Goal: Information Seeking & Learning: Compare options

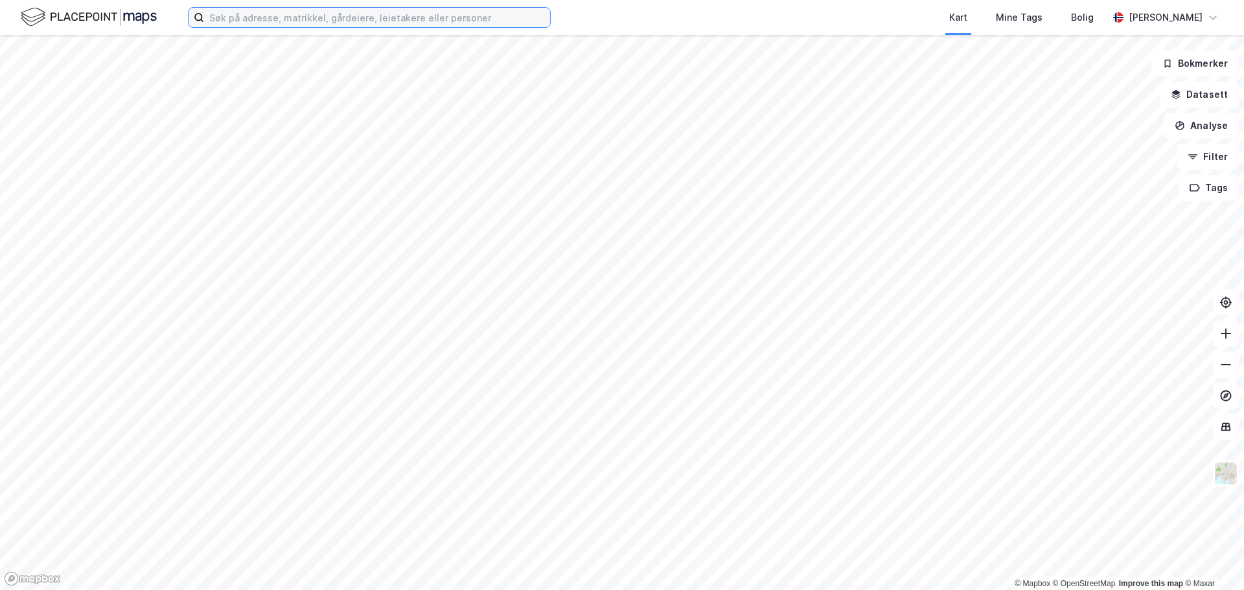
click at [409, 12] on input at bounding box center [377, 17] width 346 height 19
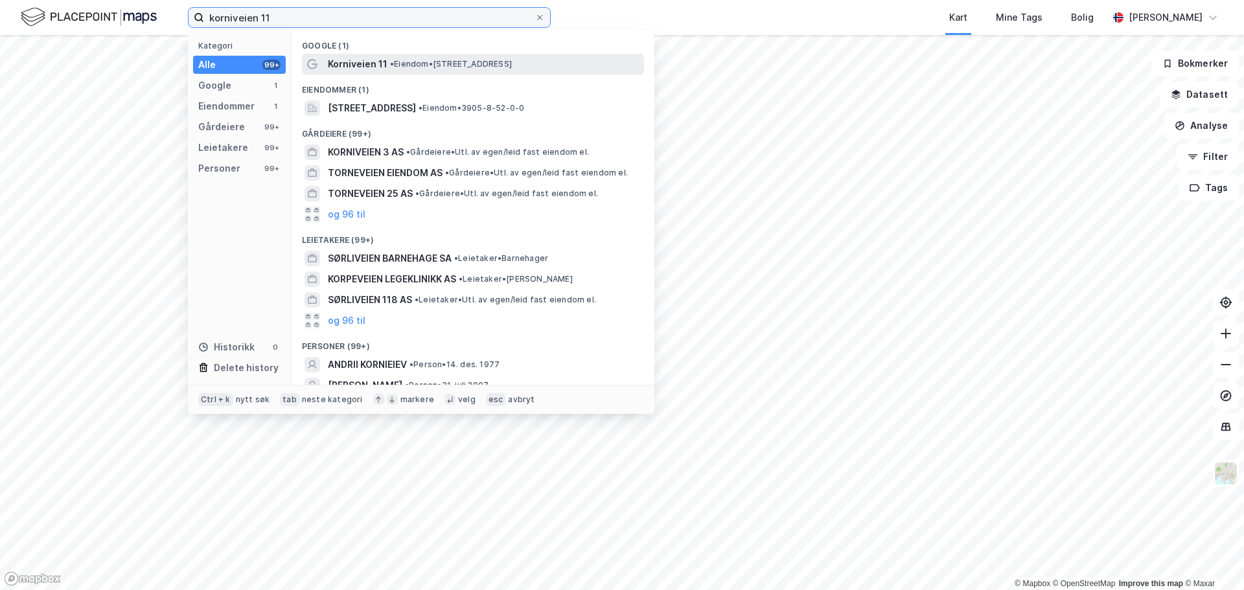
type input "korniveien 11"
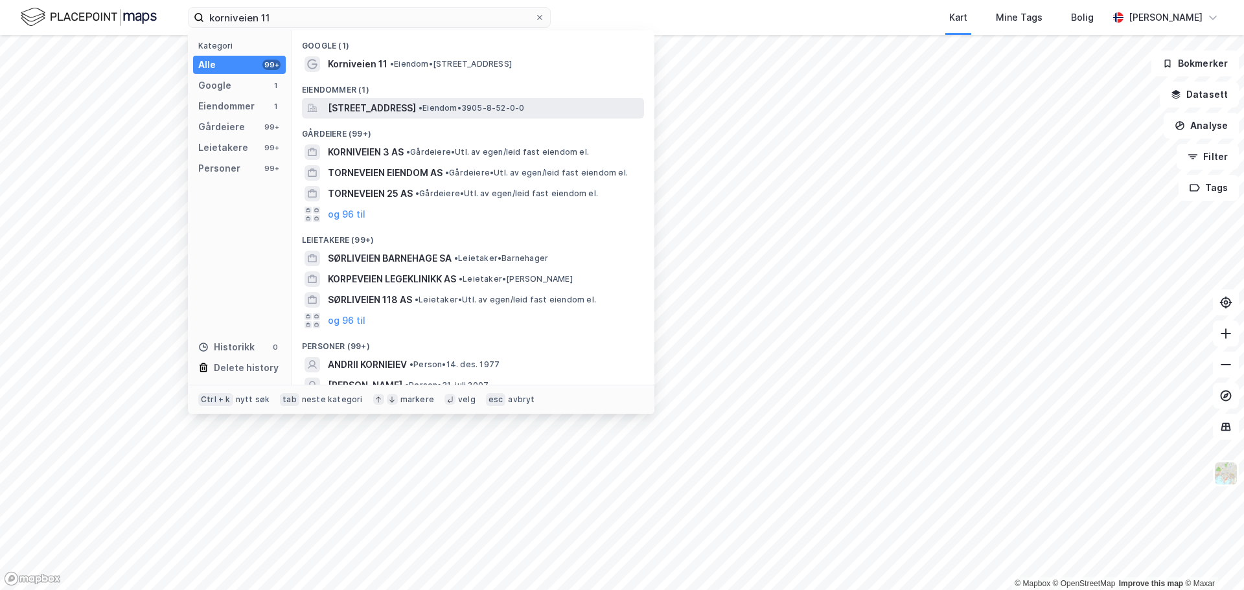
drag, startPoint x: 431, startPoint y: 68, endPoint x: 415, endPoint y: 108, distance: 43.0
click at [413, 109] on div "Google (1) Korniveien 11 • Eiendom • [STREET_ADDRESS] Eiendommer (1) [STREET_AD…" at bounding box center [473, 207] width 363 height 354
click at [415, 106] on span "[STREET_ADDRESS]" at bounding box center [372, 108] width 88 height 16
